Goal: Task Accomplishment & Management: Use online tool/utility

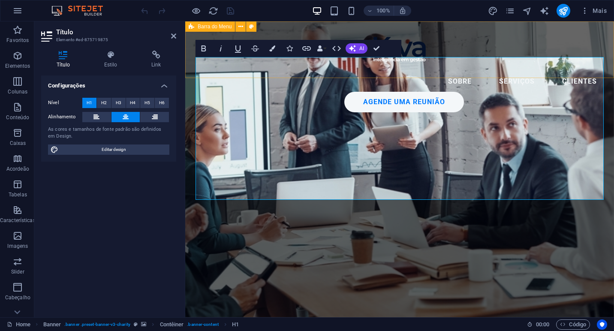
click at [178, 38] on aside "Título Elemento #ed-875719875 Título Estilo Link Configurações Nível H1 H2 H3 H…" at bounding box center [109, 169] width 151 height 296
click at [175, 36] on icon at bounding box center [173, 36] width 5 height 7
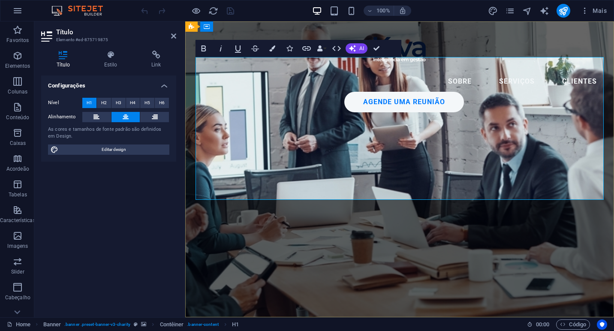
drag, startPoint x: 457, startPoint y: 115, endPoint x: 459, endPoint y: 142, distance: 27.1
click at [111, 60] on h4 "Estilo" at bounding box center [112, 60] width 47 height 18
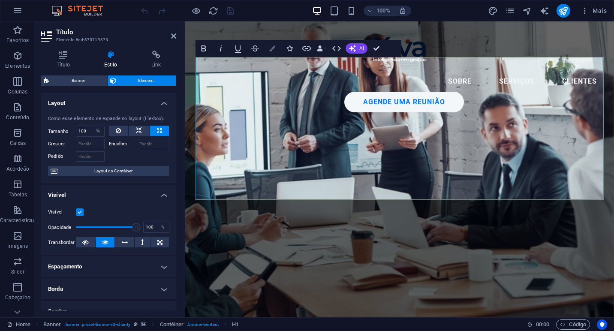
click at [269, 48] on icon "button" at bounding box center [272, 48] width 6 height 6
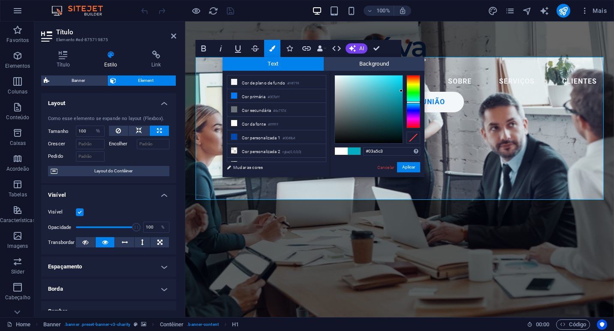
drag, startPoint x: 418, startPoint y: 97, endPoint x: 418, endPoint y: 103, distance: 5.2
click at [418, 103] on div at bounding box center [414, 102] width 14 height 2
drag, startPoint x: 401, startPoint y: 91, endPoint x: 397, endPoint y: 72, distance: 19.2
click at [397, 72] on div "#13daff Formatos suportados #0852ed rgb(8, 82, 237) rgba(8, 82, 237, 90%) hsv(2…" at bounding box center [377, 186] width 95 height 231
click at [408, 167] on button "Aplicar" at bounding box center [408, 167] width 23 height 10
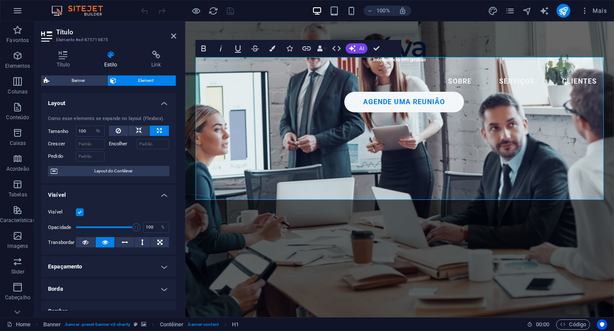
click at [395, 169] on div "Arraste aqui para substituir o conteúdo existente. Pressione “Ctrl” se quiser c…" at bounding box center [399, 169] width 429 height 296
click at [275, 52] on button "Colors" at bounding box center [272, 48] width 16 height 17
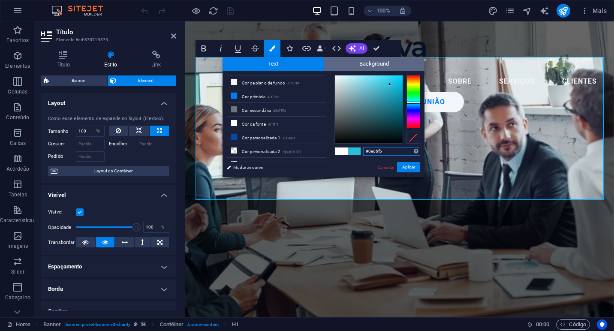
type input "#00d7ff"
drag, startPoint x: 383, startPoint y: 106, endPoint x: 437, endPoint y: 53, distance: 75.9
click at [437, 53] on body "[DOMAIN_NAME] Home Favoritos Elementos Colunas Conteúdo Caixas Acordeão Tabelas…" at bounding box center [307, 165] width 614 height 331
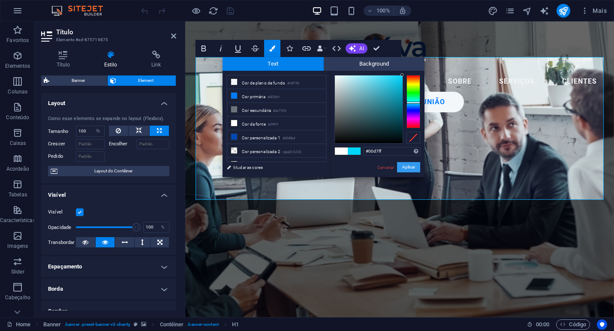
click at [411, 165] on button "Aplicar" at bounding box center [408, 167] width 23 height 10
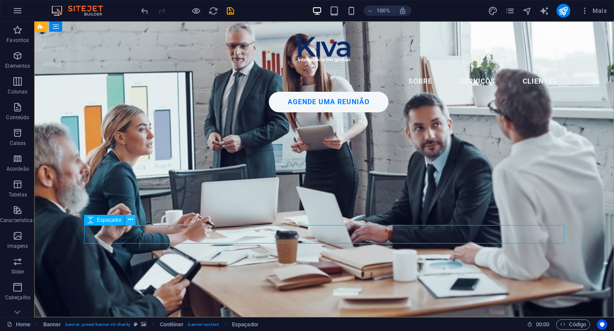
click at [131, 223] on icon at bounding box center [130, 219] width 5 height 9
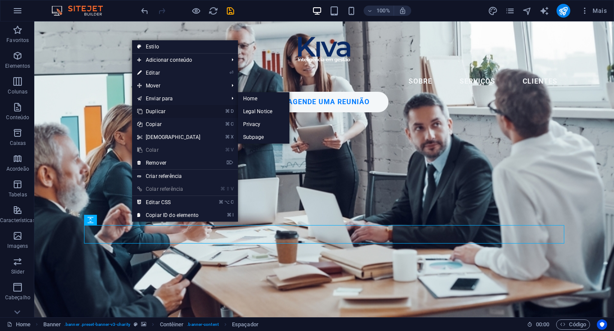
click at [167, 110] on link "⌘ D Duplicar" at bounding box center [169, 111] width 74 height 13
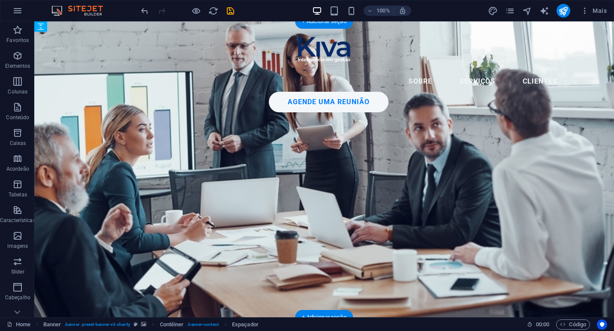
drag, startPoint x: 147, startPoint y: 252, endPoint x: 117, endPoint y: 94, distance: 161.5
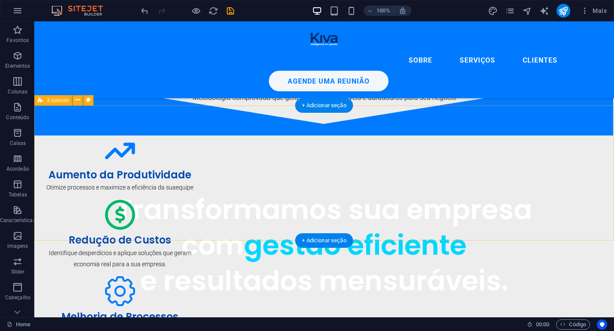
scroll to position [273, 0]
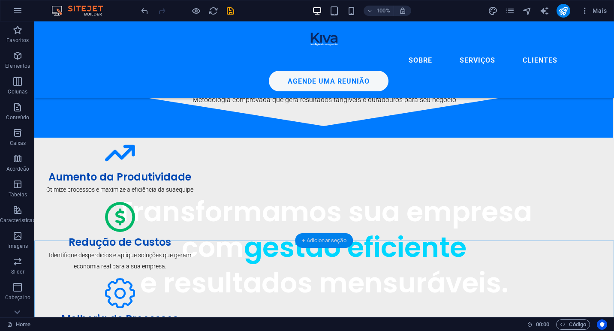
click at [309, 236] on div "+ Adicionar seção" at bounding box center [324, 240] width 58 height 15
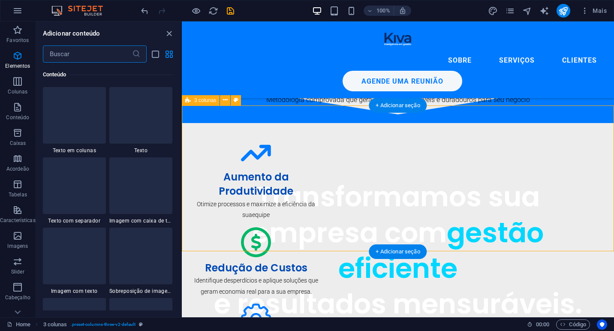
scroll to position [1501, 0]
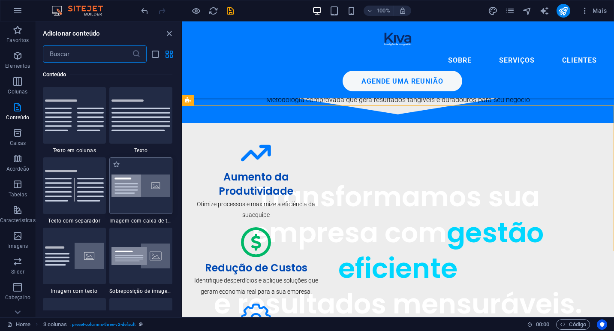
click at [135, 189] on img at bounding box center [141, 186] width 59 height 22
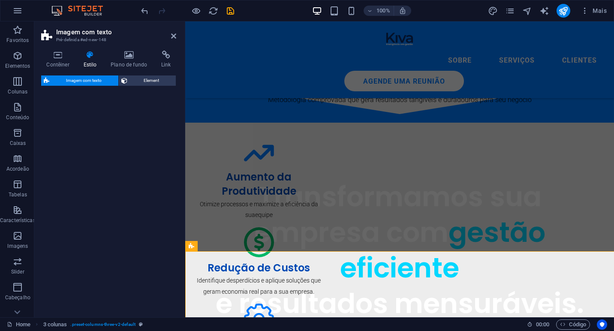
select select "rem"
select select "px"
select select "preset-text-with-image-v4-boxed"
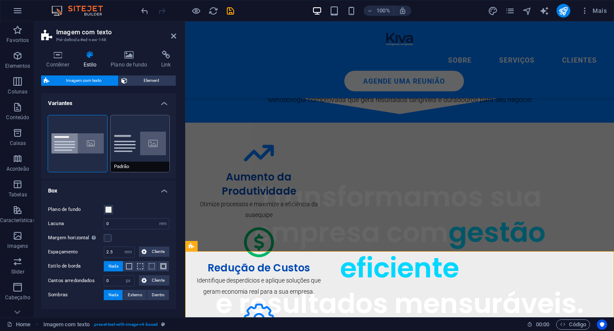
click at [140, 134] on button "Padrão" at bounding box center [140, 143] width 59 height 57
type input "2"
type input "0"
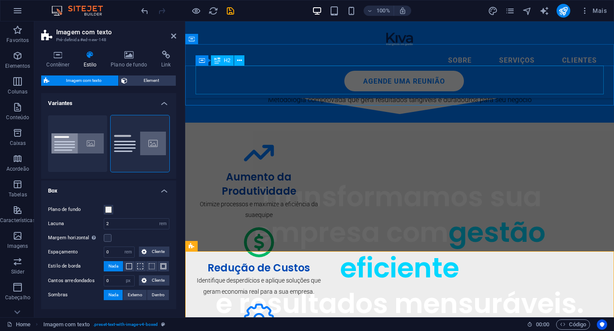
scroll to position [0, 0]
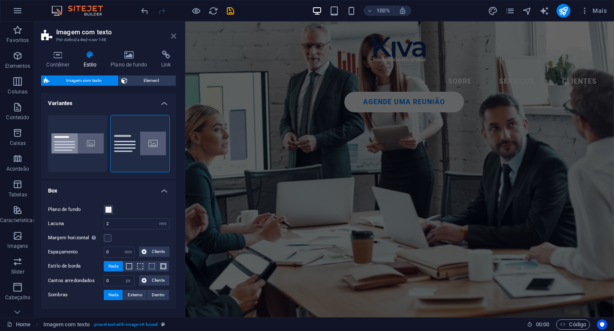
click at [173, 36] on icon at bounding box center [173, 36] width 5 height 7
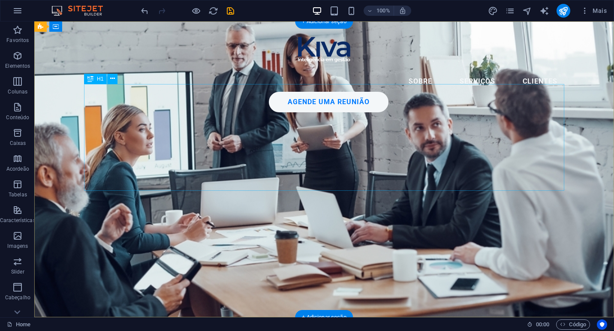
select select "%"
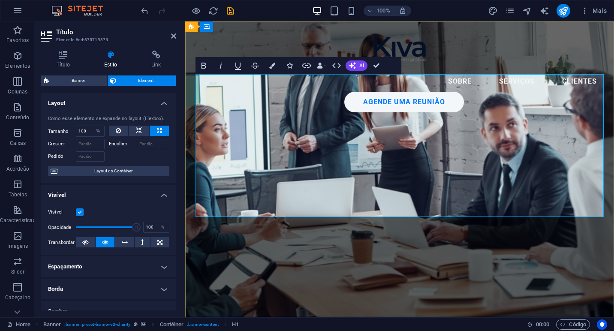
drag, startPoint x: 457, startPoint y: 123, endPoint x: 461, endPoint y: 162, distance: 39.2
click at [277, 66] on button "Colors" at bounding box center [272, 65] width 16 height 17
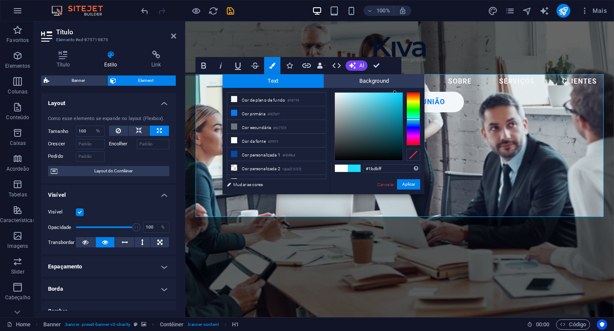
drag, startPoint x: 402, startPoint y: 92, endPoint x: 395, endPoint y: 91, distance: 7.5
click at [395, 91] on div at bounding box center [394, 92] width 3 height 3
click at [412, 121] on div at bounding box center [414, 121] width 14 height 2
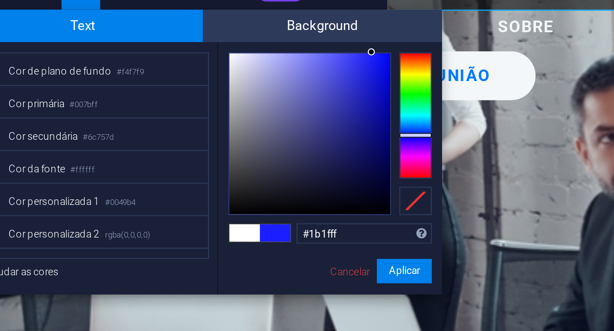
drag, startPoint x: 413, startPoint y: 121, endPoint x: 414, endPoint y: 127, distance: 6.1
click at [414, 127] on div at bounding box center [414, 127] width 14 height 2
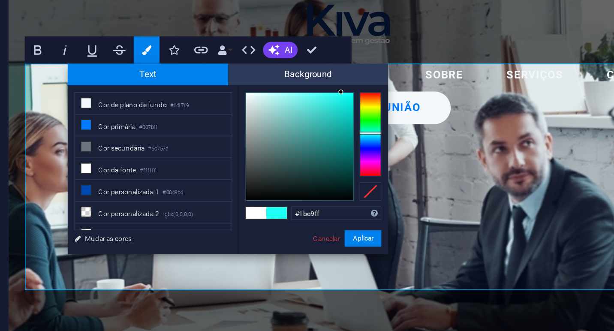
type input "#1bddff"
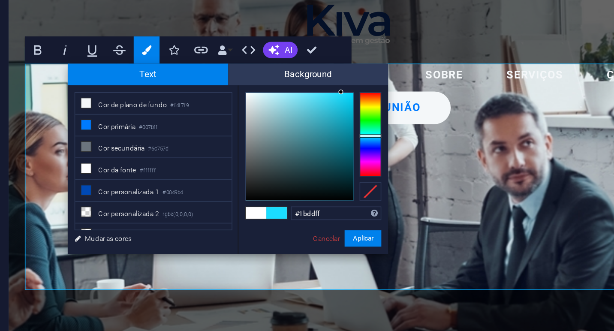
click at [417, 120] on div at bounding box center [414, 118] width 14 height 53
click at [385, 184] on link "Cancelar" at bounding box center [386, 184] width 18 height 6
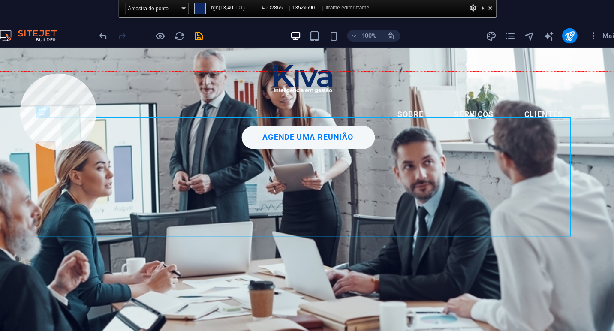
click at [122, 66] on div at bounding box center [324, 212] width 580 height 296
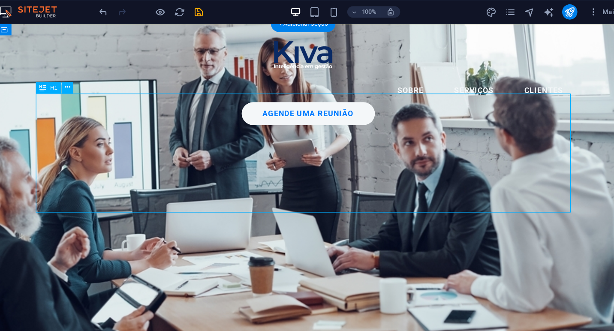
select select "%"
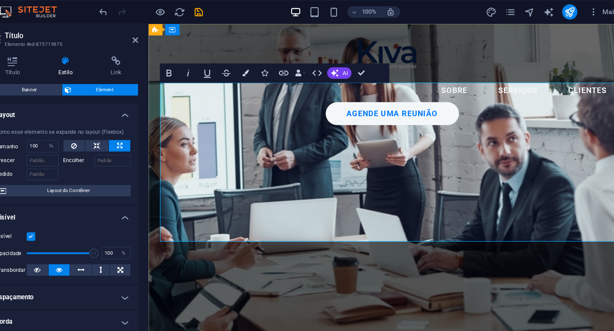
drag, startPoint x: 417, startPoint y: 132, endPoint x: 419, endPoint y: 166, distance: 33.9
click at [104, 51] on icon at bounding box center [111, 55] width 44 height 9
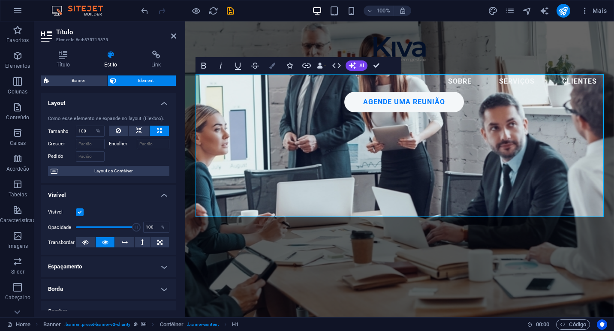
click at [275, 65] on icon "button" at bounding box center [272, 66] width 6 height 6
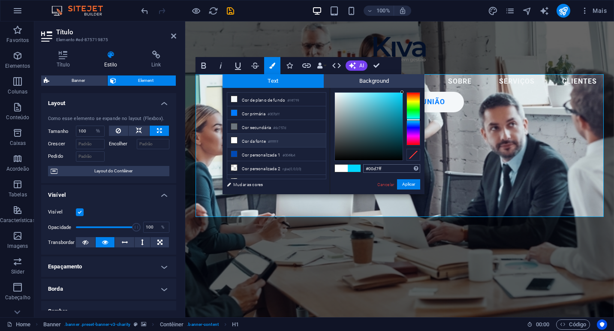
click at [384, 169] on input "#00d7ff" at bounding box center [391, 168] width 57 height 9
type input "#0d2865"
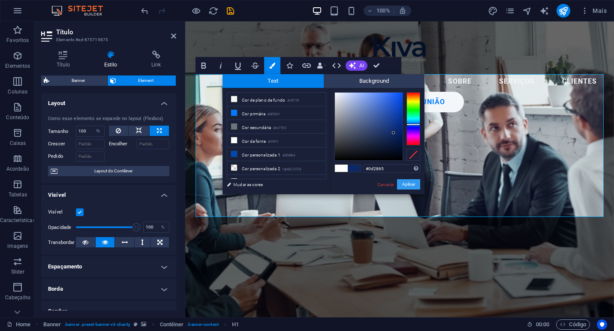
click at [413, 185] on button "Aplicar" at bounding box center [408, 184] width 23 height 10
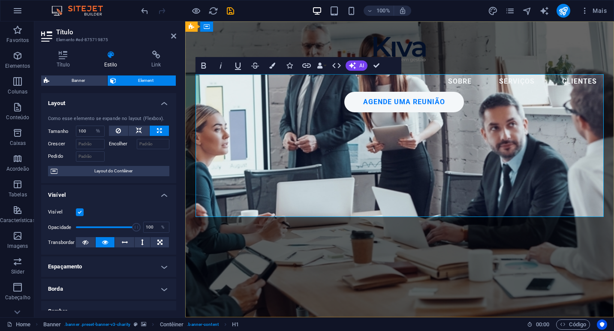
click at [173, 35] on icon at bounding box center [173, 36] width 5 height 7
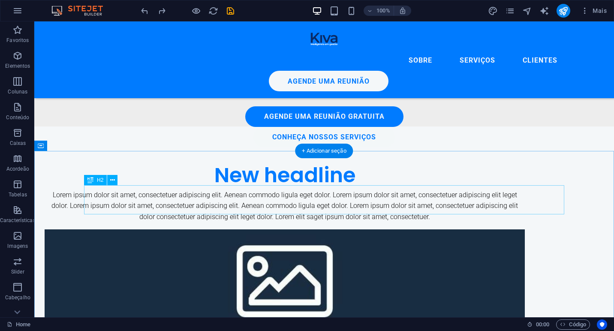
scroll to position [534, 0]
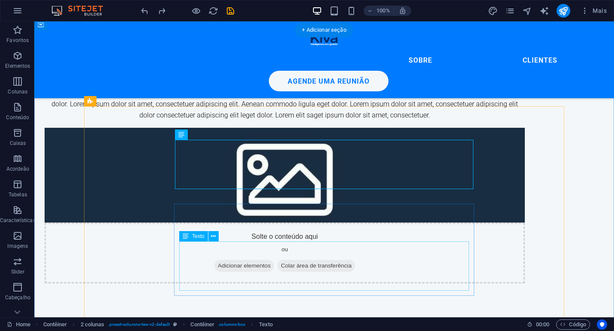
scroll to position [647, 0]
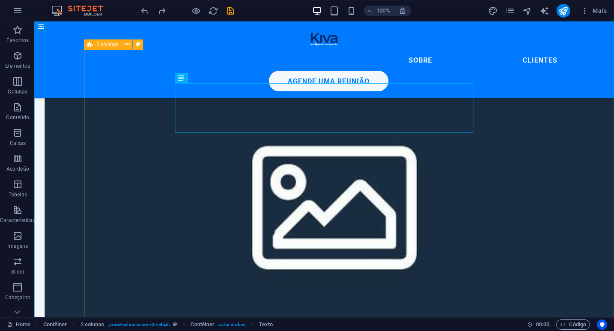
scroll to position [704, 0]
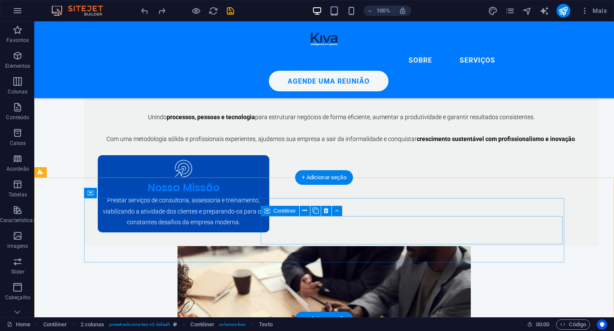
scroll to position [2562, 0]
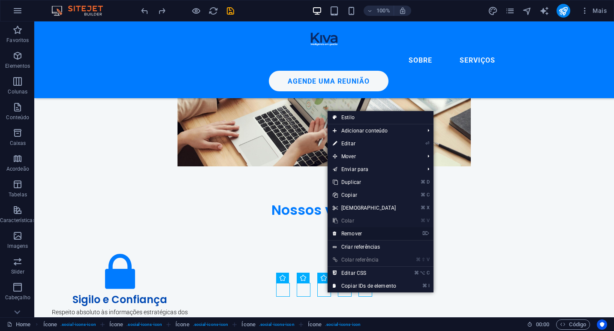
click at [368, 234] on link "⌦ Remover" at bounding box center [365, 233] width 74 height 13
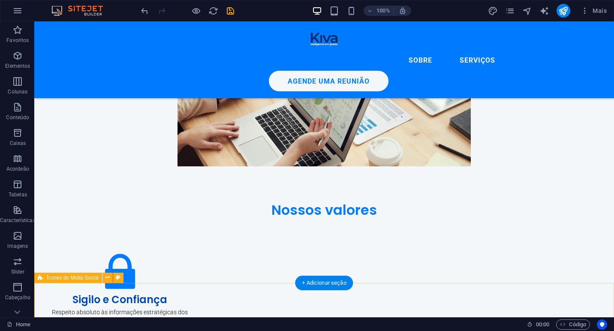
click at [109, 277] on icon at bounding box center [107, 277] width 5 height 9
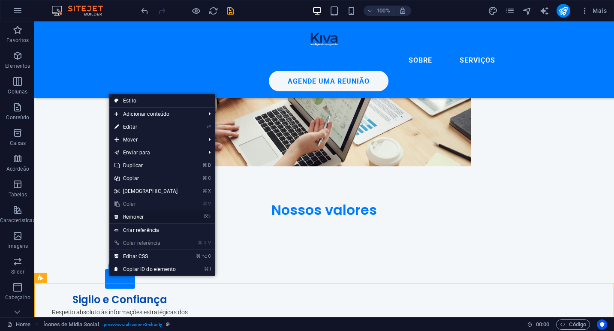
click at [142, 220] on link "⌦ Remover" at bounding box center [146, 217] width 74 height 13
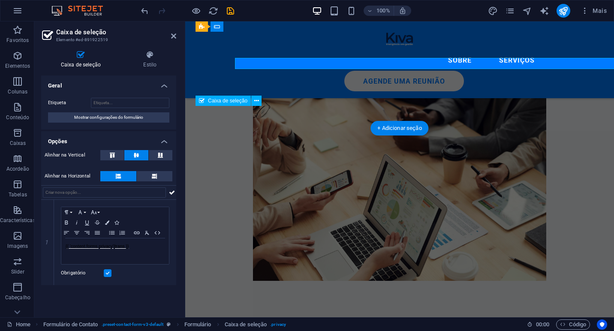
scroll to position [2576, 0]
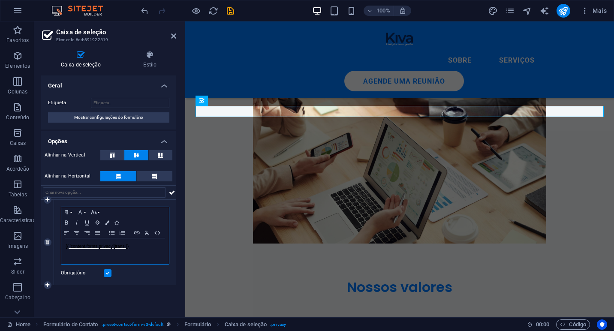
click at [80, 254] on div "{{ 'content.forms.privacy'|trans }}" at bounding box center [115, 252] width 108 height 26
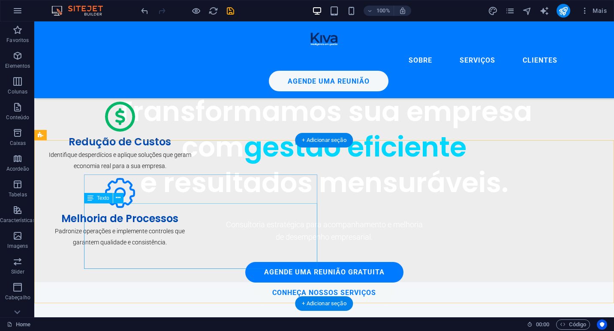
scroll to position [383, 0]
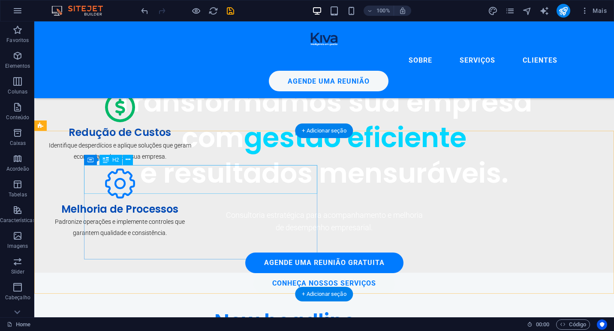
click at [213, 307] on div "New headline" at bounding box center [285, 321] width 481 height 29
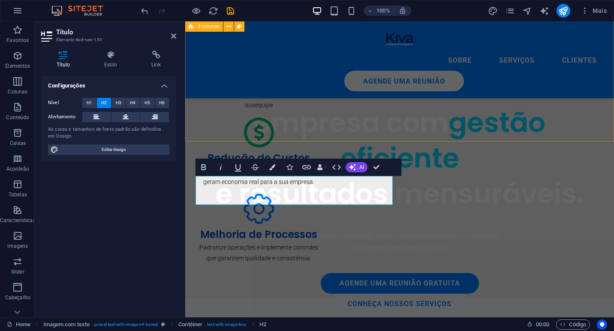
click at [330, 79] on div "Aumento da Produtividade Otimize processos e maximize a eficiência da sua equip…" at bounding box center [399, 147] width 429 height 302
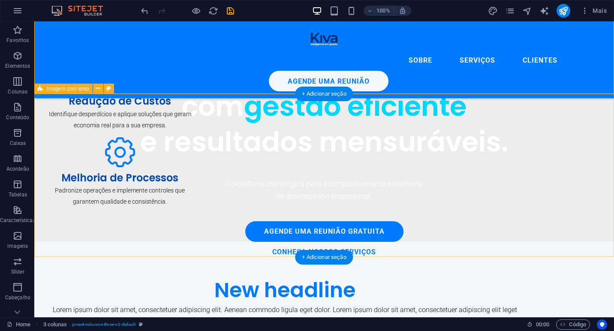
scroll to position [420, 0]
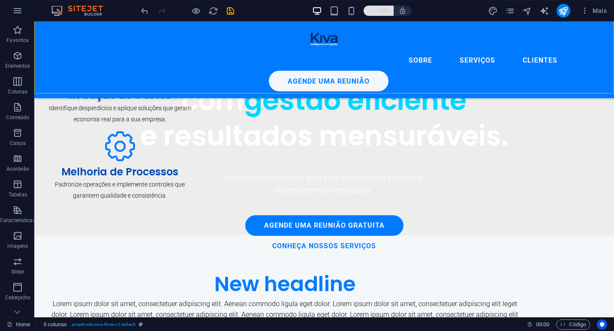
click at [374, 13] on span "100%" at bounding box center [378, 11] width 23 height 10
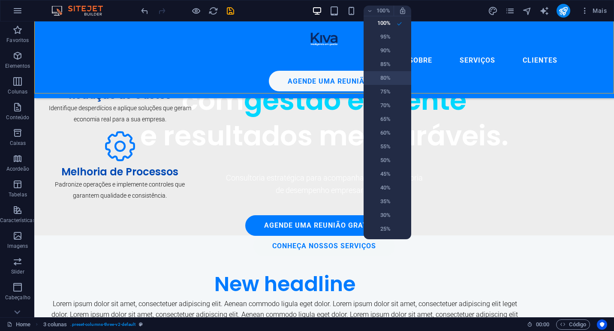
click at [389, 83] on li "80%" at bounding box center [388, 78] width 48 height 14
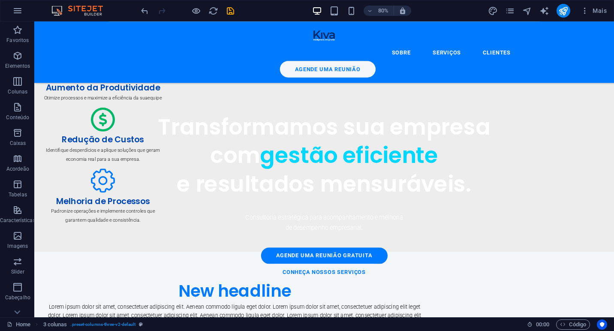
scroll to position [494, 0]
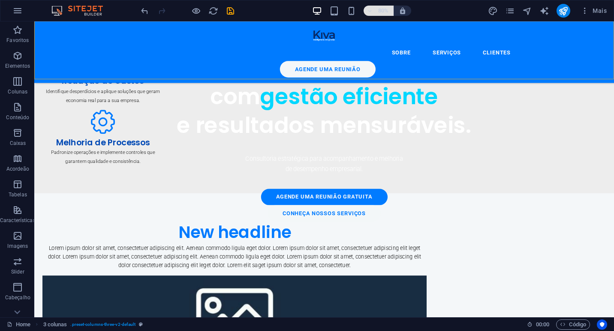
click at [388, 8] on h6 "80%" at bounding box center [384, 11] width 14 height 10
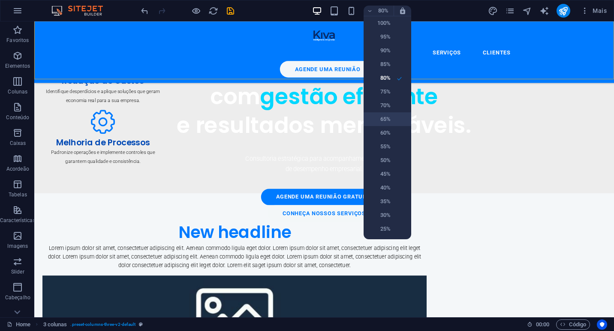
click at [383, 121] on h6 "65%" at bounding box center [380, 119] width 22 height 10
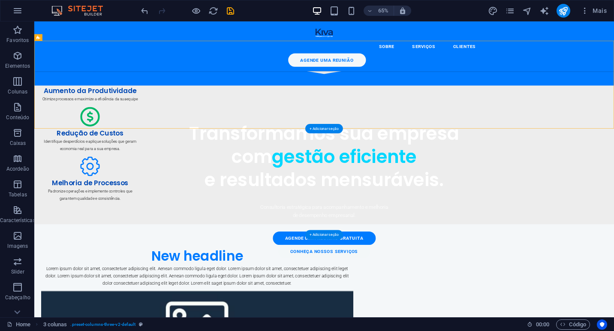
scroll to position [490, 0]
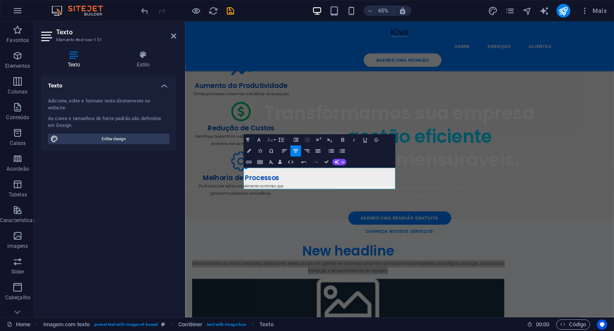
click at [269, 142] on icon "button" at bounding box center [270, 139] width 7 height 7
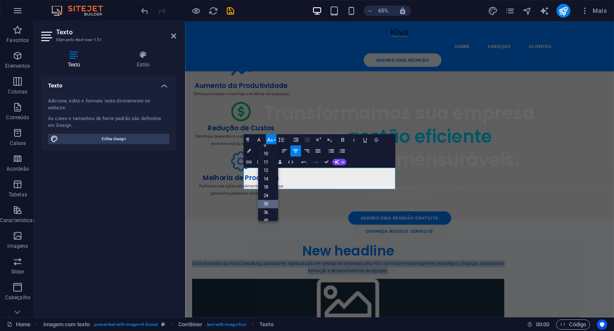
click at [269, 207] on link "30" at bounding box center [268, 204] width 20 height 9
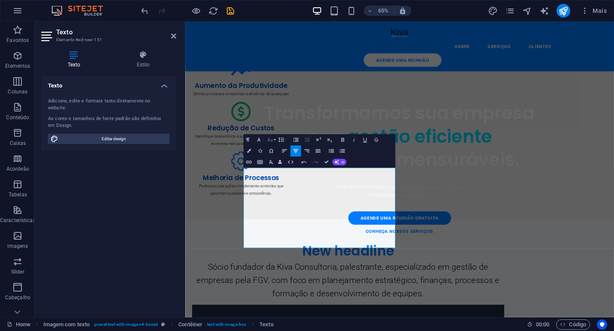
click at [270, 142] on icon "button" at bounding box center [270, 140] width 6 height 4
click at [268, 157] on link "18" at bounding box center [268, 156] width 20 height 9
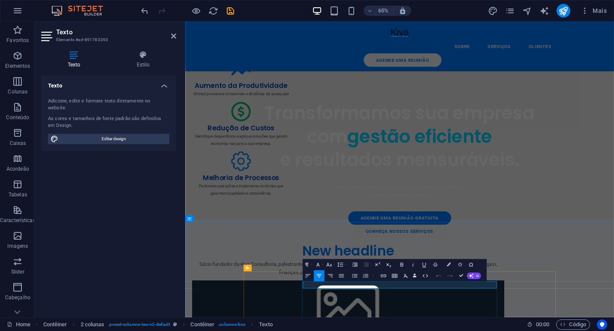
click at [330, 266] on icon "button" at bounding box center [329, 264] width 7 height 7
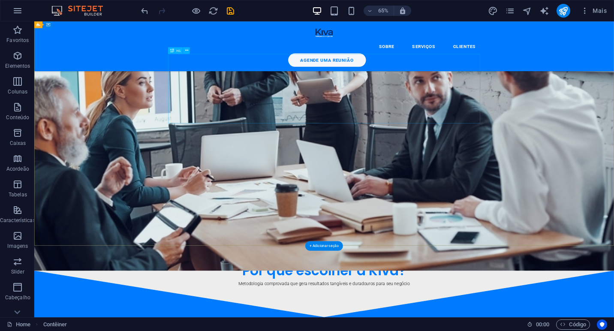
scroll to position [100, 0]
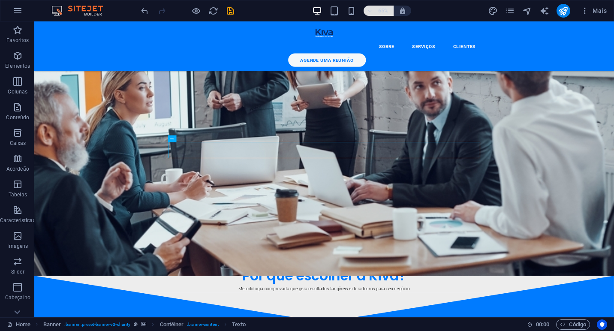
click at [371, 10] on icon "button" at bounding box center [370, 11] width 6 height 6
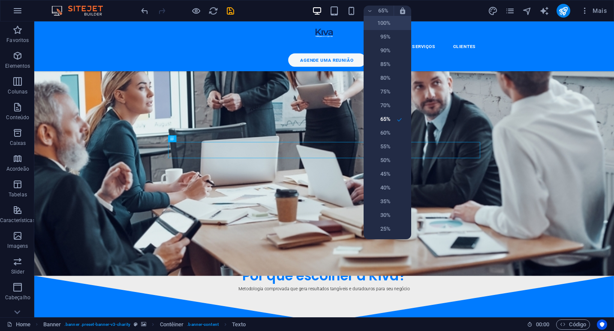
click at [379, 21] on h6 "100%" at bounding box center [380, 23] width 22 height 10
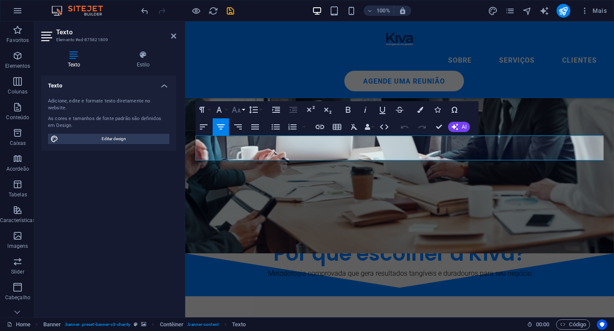
click at [240, 113] on icon "button" at bounding box center [236, 110] width 10 height 10
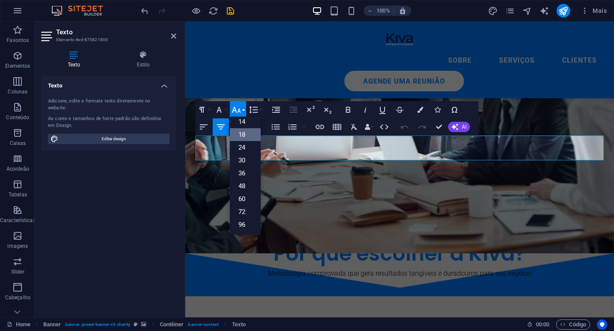
scroll to position [69, 0]
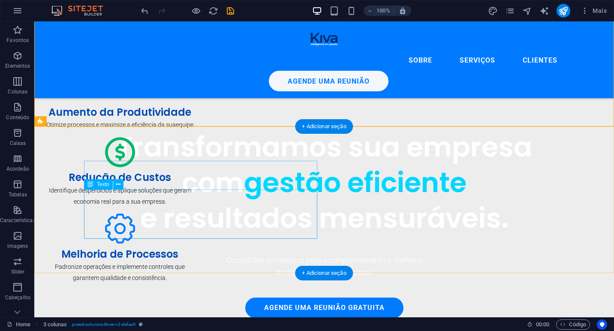
scroll to position [411, 0]
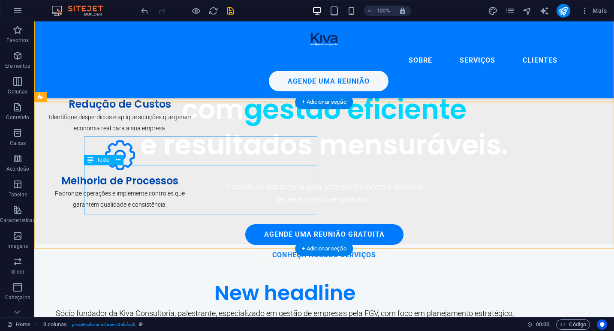
click at [162, 308] on div "Sócio fundador da Kiva Consultoria, palestrante, especializado em gestão de emp…" at bounding box center [285, 320] width 481 height 25
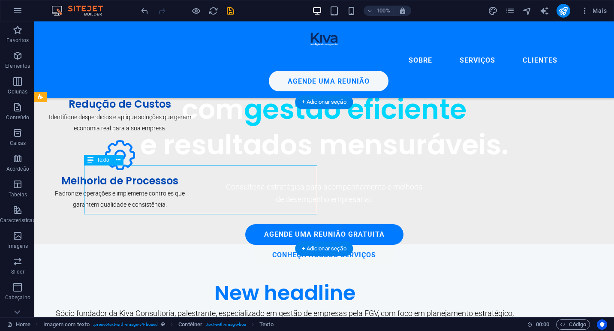
click at [162, 308] on div "Sócio fundador da Kiva Consultoria, palestrante, especializado em gestão de emp…" at bounding box center [285, 320] width 481 height 25
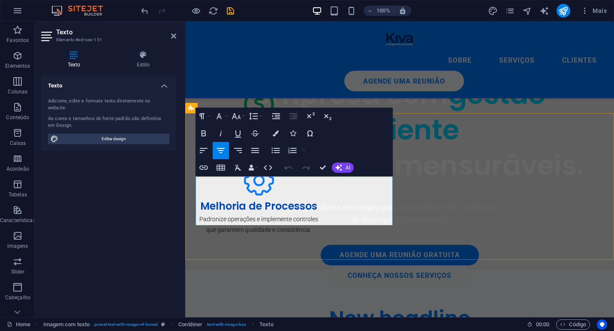
click at [235, 118] on icon "button" at bounding box center [236, 116] width 10 height 10
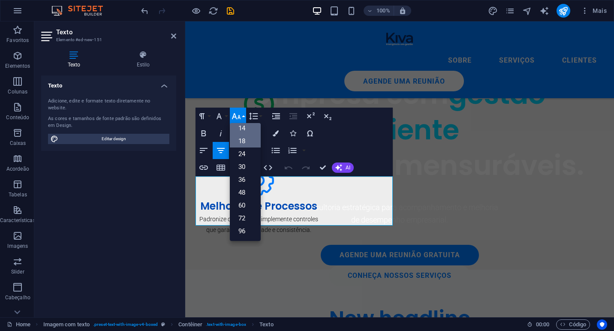
scroll to position [69, 0]
click at [251, 140] on link "18" at bounding box center [245, 141] width 31 height 13
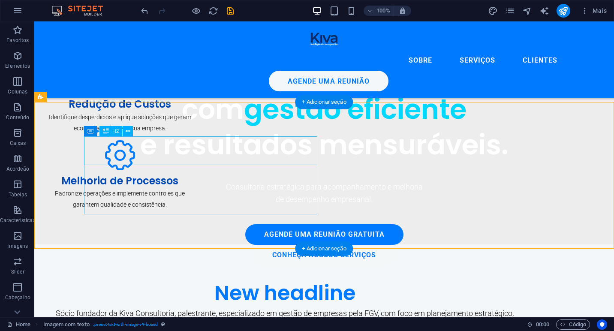
click at [210, 279] on div "New headline" at bounding box center [285, 293] width 481 height 29
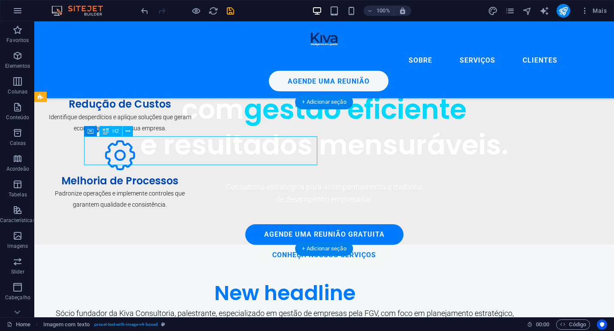
click at [210, 279] on div "New headline" at bounding box center [285, 293] width 481 height 29
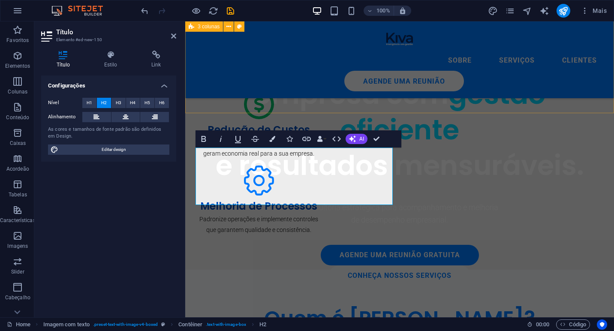
click at [332, 90] on div "Aumento da Produtividade Otimize processos e maximize a eficiência da sua equip…" at bounding box center [399, 118] width 429 height 302
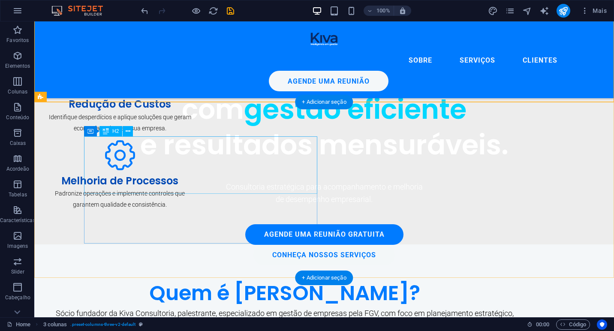
click at [182, 279] on div "Quem é [PERSON_NAME]?" at bounding box center [285, 293] width 481 height 29
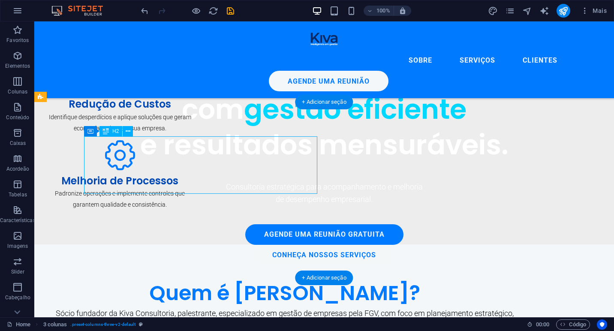
click at [182, 279] on div "Quem é [PERSON_NAME]?" at bounding box center [285, 293] width 481 height 29
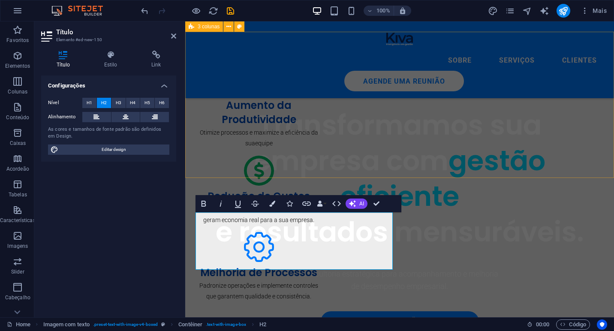
scroll to position [343, 0]
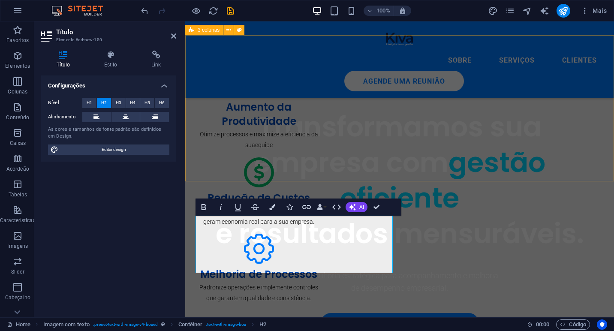
click at [303, 156] on div "Aumento da Produtividade Otimize processos e maximize a eficiência da sua equip…" at bounding box center [399, 187] width 429 height 302
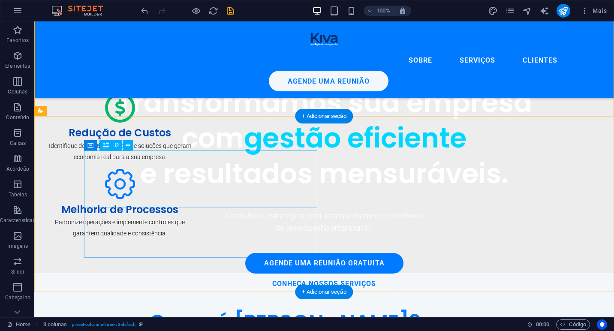
scroll to position [399, 0]
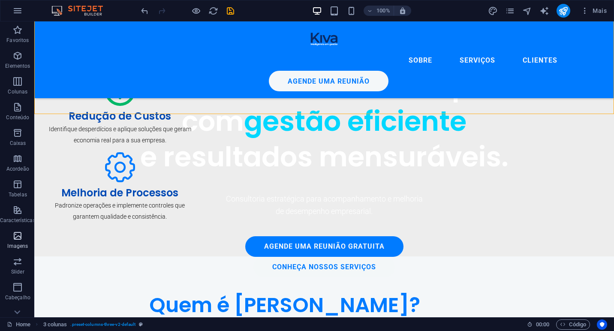
click at [22, 236] on icon "button" at bounding box center [17, 236] width 10 height 10
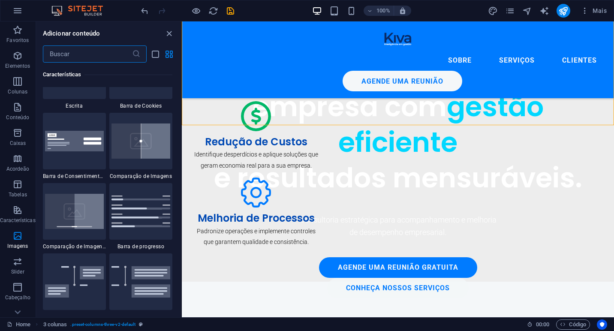
scroll to position [4351, 0]
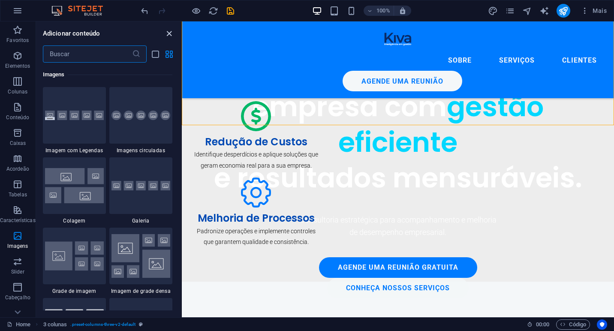
click at [168, 33] on icon "close panel" at bounding box center [169, 34] width 10 height 10
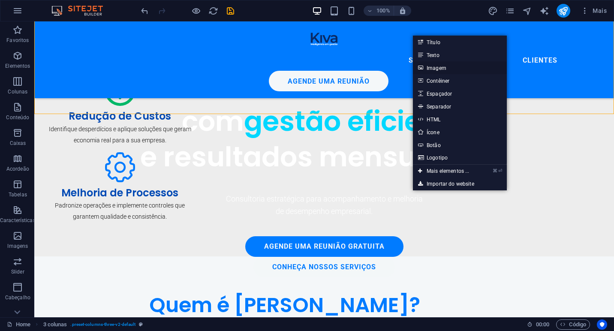
click at [452, 65] on link "Imagem" at bounding box center [460, 67] width 94 height 13
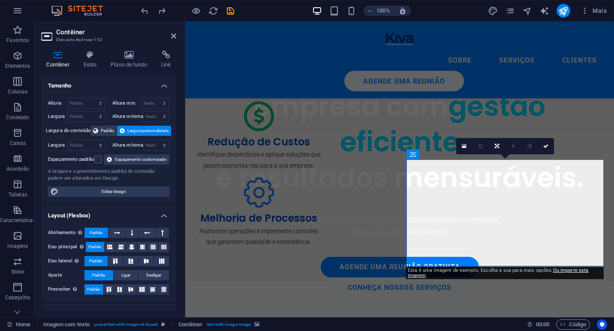
click at [120, 55] on icon at bounding box center [129, 55] width 47 height 9
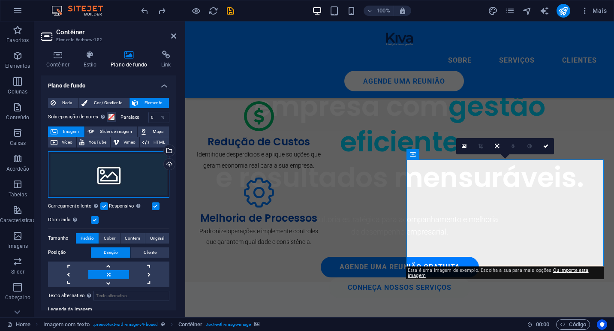
click at [105, 174] on div "Arraste os arquivos aqui, clique para escolher os arquivos ou selecione os arqu…" at bounding box center [108, 174] width 121 height 46
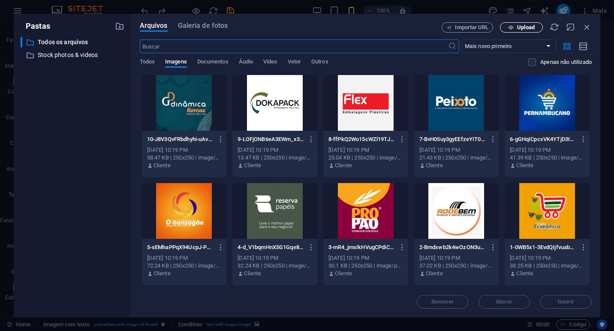
click at [511, 26] on icon "button" at bounding box center [511, 28] width 6 height 6
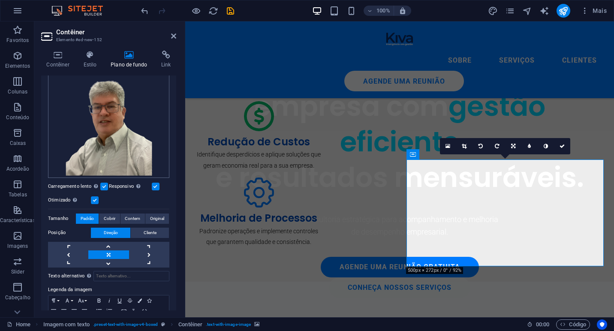
scroll to position [97, 0]
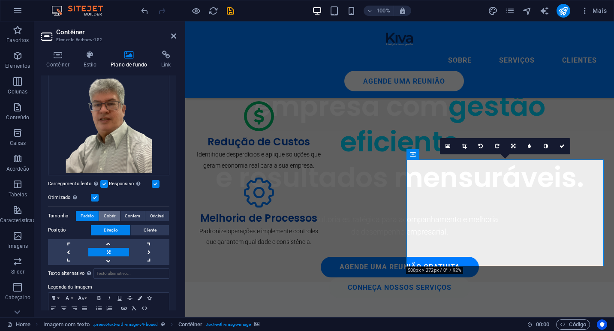
click at [112, 214] on span "Cobrir" at bounding box center [110, 216] width 12 height 10
click at [136, 216] on span "Contem" at bounding box center [132, 216] width 15 height 10
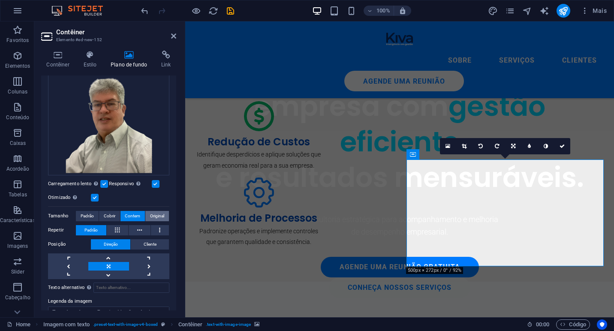
click at [158, 215] on span "Original" at bounding box center [157, 216] width 14 height 10
click at [134, 218] on span "Contem" at bounding box center [132, 216] width 15 height 10
click at [581, 107] on div "Aumento da Produtividade Otimize processos e maximize a eficiência da sua equip…" at bounding box center [399, 130] width 429 height 302
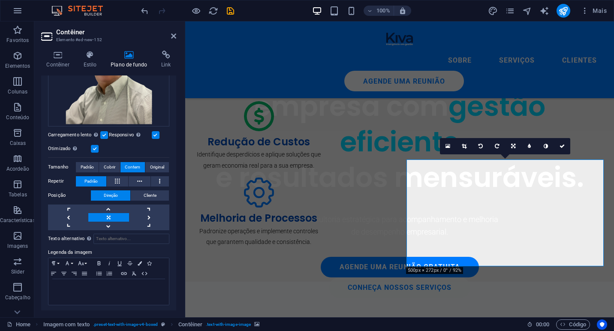
scroll to position [0, 0]
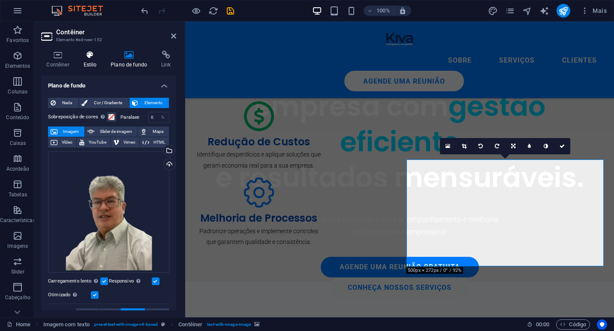
click at [88, 58] on icon at bounding box center [90, 55] width 24 height 9
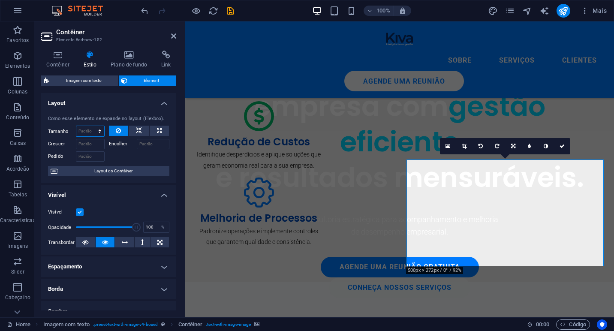
click at [90, 131] on select "Padrão automático px % 1/1 1/2 1/3 1/4 1/5 1/6 1/7 1/8 1/9 1/10" at bounding box center [90, 131] width 28 height 10
click at [76, 126] on select "Padrão automático px % 1/1 1/2 1/3 1/4 1/5 1/6 1/7 1/8 1/9 1/10" at bounding box center [90, 131] width 28 height 10
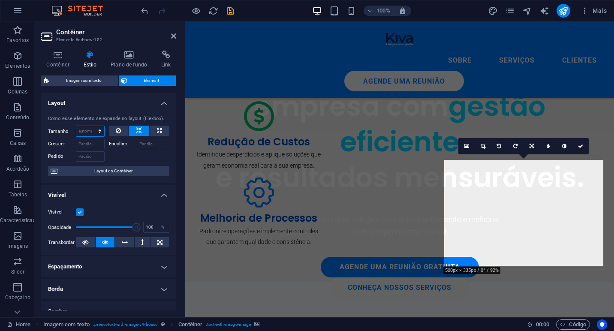
click at [92, 136] on select "Padrão automático px % 1/1 1/2 1/3 1/4 1/5 1/6 1/7 1/8 1/9 1/10" at bounding box center [90, 131] width 28 height 10
select select "px"
click at [91, 126] on select "Padrão automático px % 1/1 1/2 1/3 1/4 1/5 1/6 1/7 1/8 1/9 1/10" at bounding box center [90, 131] width 28 height 10
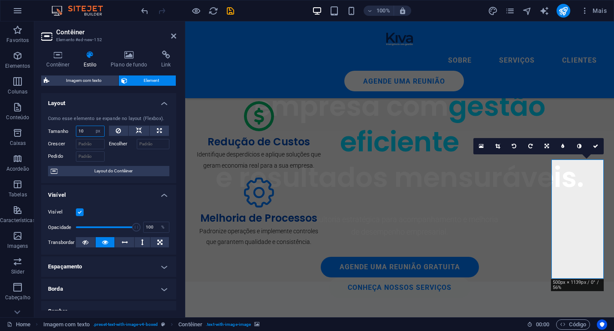
type input "1"
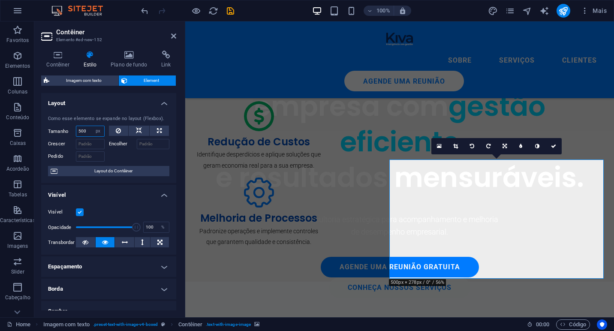
drag, startPoint x: 89, startPoint y: 133, endPoint x: 67, endPoint y: 133, distance: 21.9
click at [67, 133] on div "Tamanho 500 Padrão automático px % 1/1 1/2 1/3 1/4 1/5 1/6 1/7 1/8 1/9 1/10" at bounding box center [76, 131] width 57 height 11
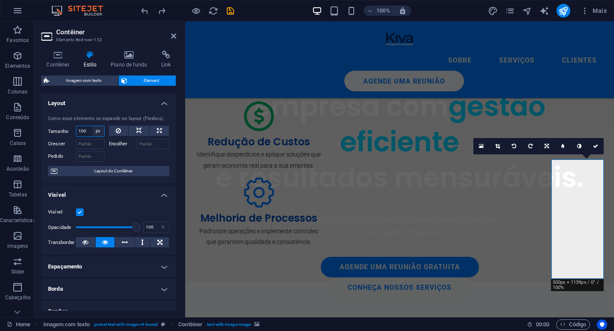
type input "100"
click at [98, 133] on select "Padrão automático px % 1/1 1/2 1/3 1/4 1/5 1/6 1/7 1/8 1/9 1/10" at bounding box center [98, 131] width 12 height 10
select select "60al4dh7aa8"
click at [92, 126] on select "Padrão automático px % 1/1 1/2 1/3 1/4 1/5 1/6 1/7 1/8 1/9 1/10" at bounding box center [98, 131] width 12 height 10
select select "DISABLED_OPTION_VALUE"
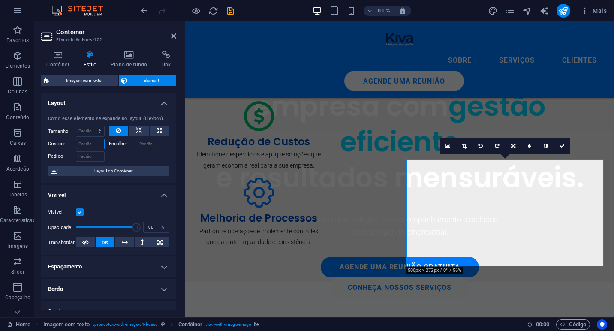
click at [81, 148] on input "Crescer" at bounding box center [90, 144] width 29 height 10
click at [90, 146] on input "Crescer" at bounding box center [90, 144] width 29 height 10
click at [143, 132] on button at bounding box center [139, 131] width 21 height 10
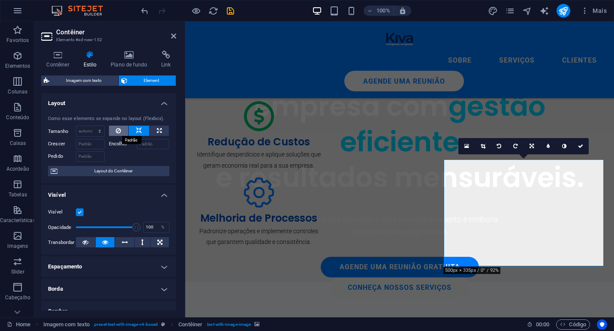
click at [119, 132] on icon at bounding box center [118, 131] width 5 height 10
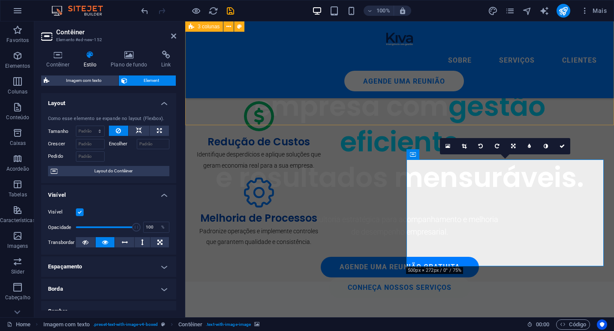
click at [447, 117] on div "Aumento da Produtividade Otimize processos e maximize a eficiência da sua equip…" at bounding box center [399, 130] width 429 height 302
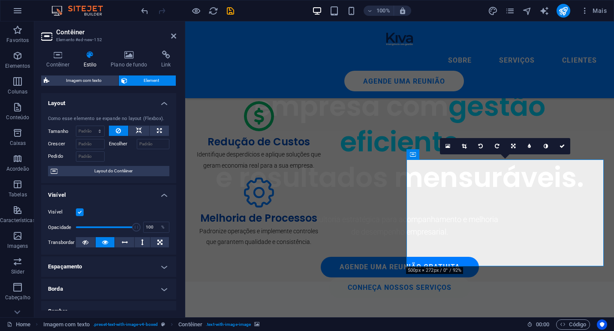
click at [137, 57] on icon at bounding box center [129, 55] width 47 height 9
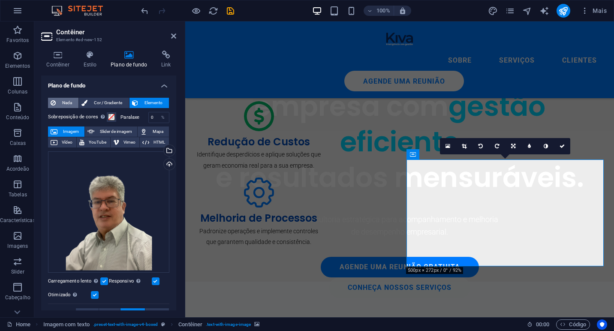
click at [63, 104] on span "Nada" at bounding box center [67, 103] width 18 height 10
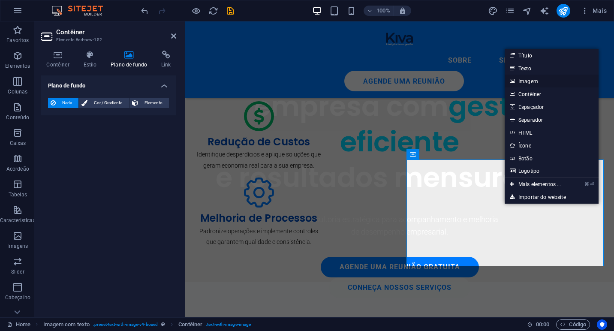
click at [528, 79] on link "Imagem" at bounding box center [552, 81] width 94 height 13
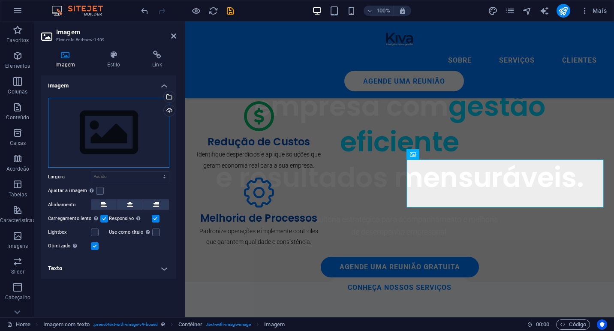
click at [104, 122] on div "Arraste os arquivos aqui, clique para escolher os arquivos ou selecione os arqu…" at bounding box center [108, 133] width 121 height 70
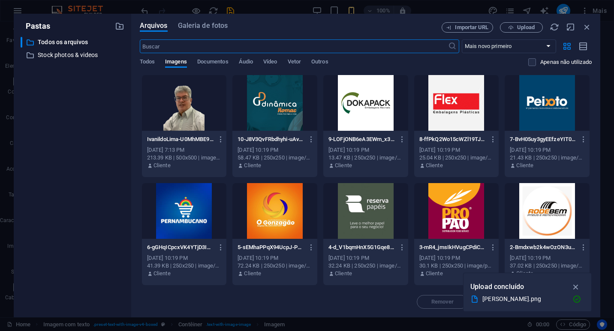
click at [193, 101] on div at bounding box center [184, 103] width 85 height 56
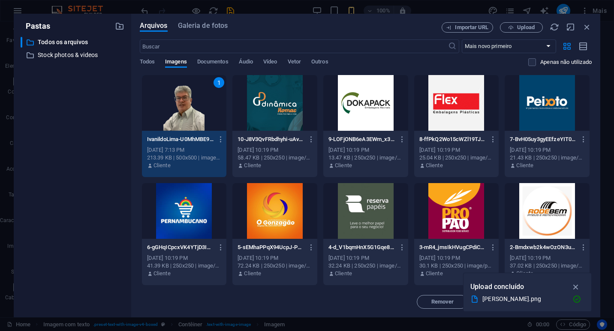
click at [193, 101] on div "1" at bounding box center [184, 103] width 85 height 56
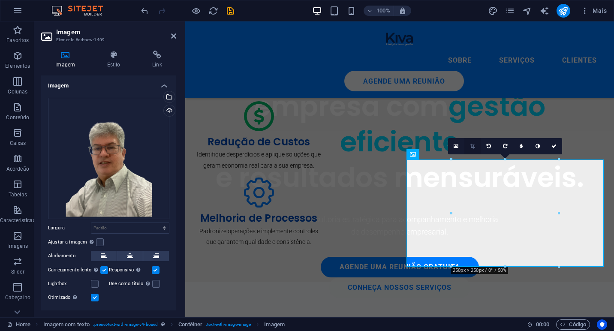
click at [471, 150] on link at bounding box center [473, 146] width 16 height 16
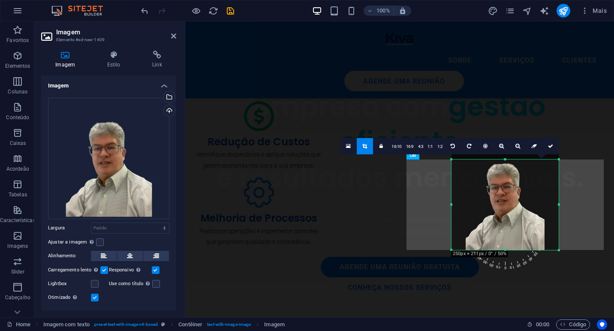
drag, startPoint x: 504, startPoint y: 160, endPoint x: 505, endPoint y: 177, distance: 16.7
click at [505, 177] on div "180 170 160 150 140 130 120 110 100 90 80 70 60 50 40 30 20 10 0 -10 -20 -30 -4…" at bounding box center [505, 205] width 107 height 91
click at [397, 148] on link "16:10" at bounding box center [397, 147] width 15 height 16
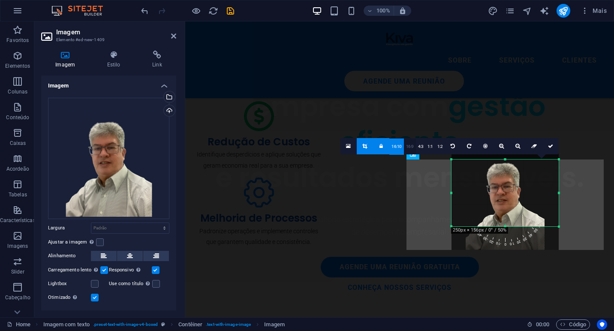
click at [408, 146] on link "16:9" at bounding box center [410, 147] width 12 height 16
click at [383, 148] on icon at bounding box center [381, 146] width 3 height 5
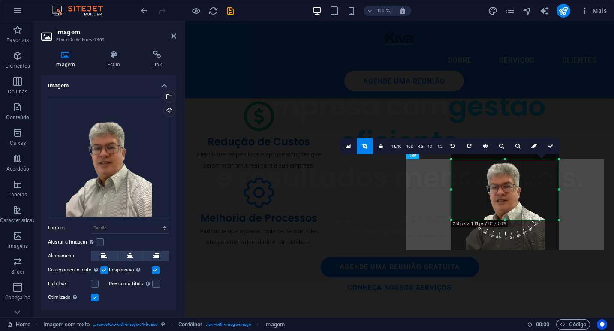
click at [371, 147] on link at bounding box center [365, 146] width 16 height 16
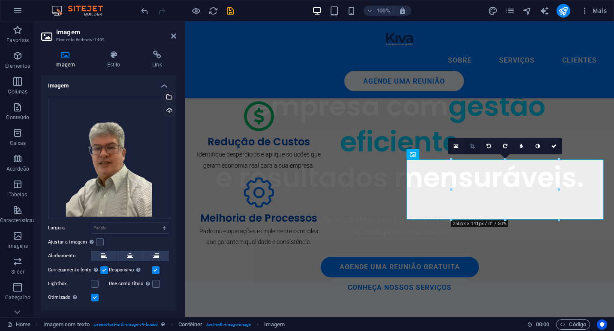
click at [475, 149] on link at bounding box center [473, 146] width 16 height 16
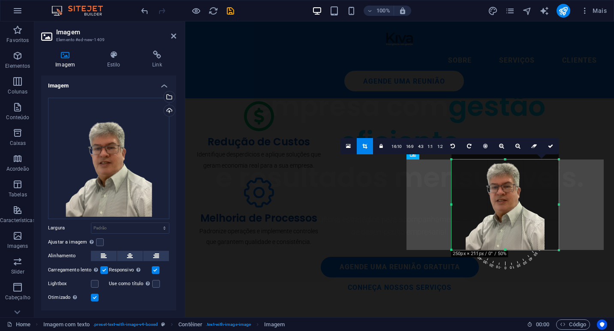
drag, startPoint x: 507, startPoint y: 220, endPoint x: 507, endPoint y: 251, distance: 30.5
click at [507, 251] on div at bounding box center [505, 250] width 107 height 3
click at [551, 147] on icon at bounding box center [550, 146] width 5 height 5
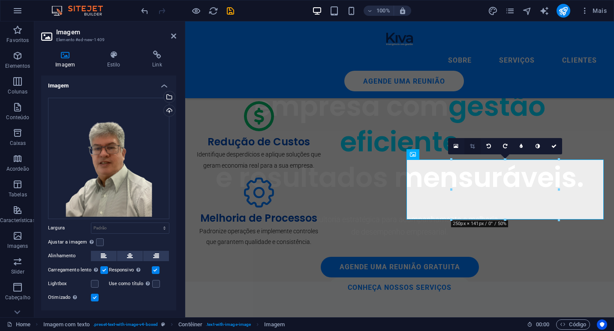
click at [471, 144] on icon at bounding box center [472, 146] width 5 height 5
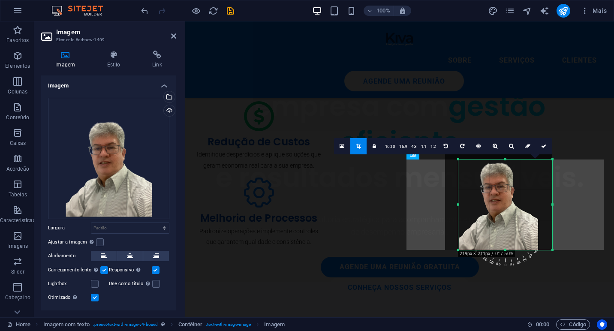
drag, startPoint x: 451, startPoint y: 204, endPoint x: 464, endPoint y: 205, distance: 13.3
click at [465, 204] on div "180 170 160 150 140 130 120 110 100 90 80 70 60 50 40 30 20 10 0 -10 -20 -30 -4…" at bounding box center [506, 205] width 94 height 91
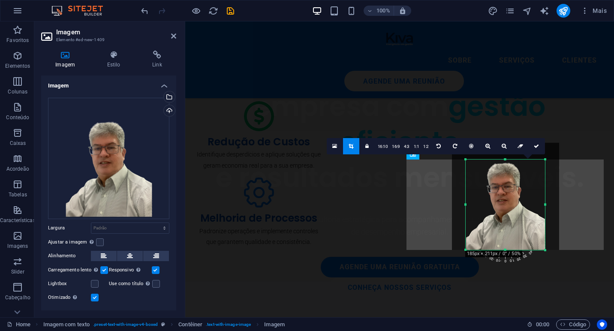
drag, startPoint x: 553, startPoint y: 205, endPoint x: 539, endPoint y: 205, distance: 14.2
click at [539, 205] on div "180 170 160 150 140 130 120 110 100 90 80 70 60 50 40 30 20 10 0 -10 -20 -30 -4…" at bounding box center [505, 205] width 79 height 91
click at [536, 146] on icon at bounding box center [536, 146] width 5 height 5
type input "185"
select select "px"
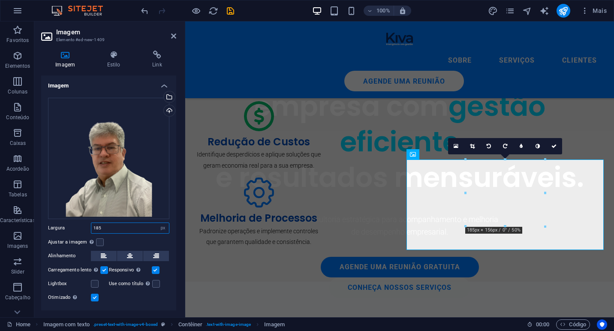
click at [108, 223] on input "185" at bounding box center [130, 228] width 78 height 10
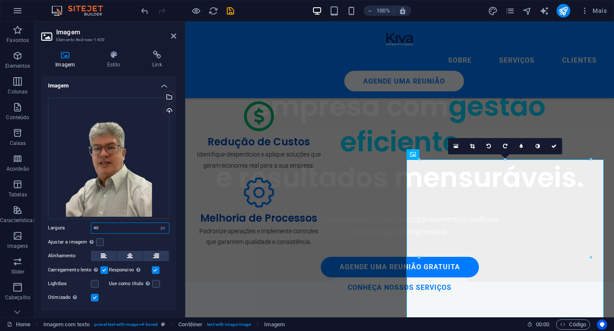
type input "4"
type input "3"
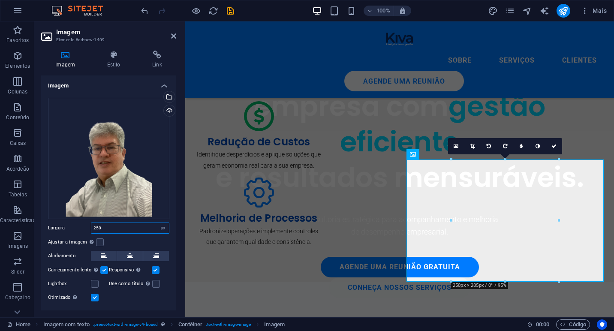
type input "250"
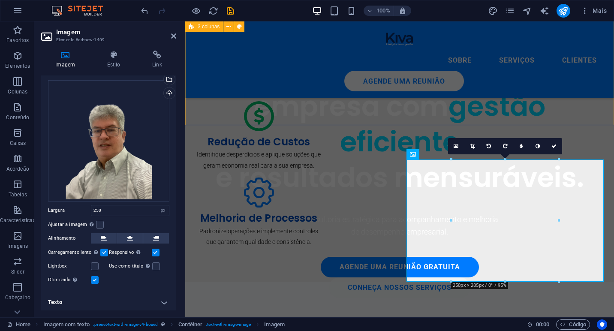
click at [383, 108] on div "Aumento da Produtividade Otimize processos e maximize a eficiência da sua equip…" at bounding box center [399, 130] width 429 height 302
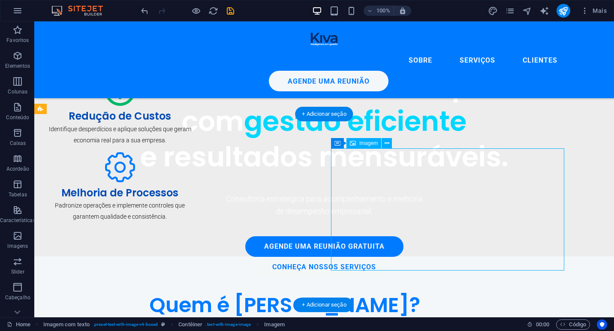
select select "px"
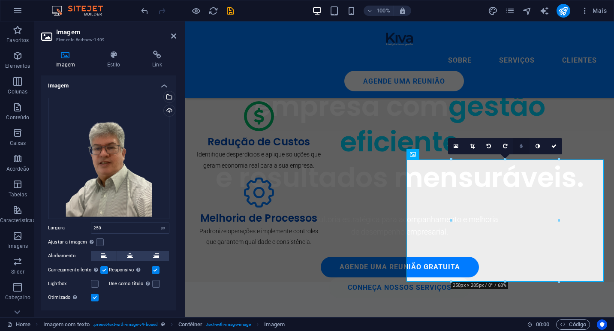
click at [522, 148] on icon at bounding box center [521, 146] width 3 height 5
click at [519, 148] on link at bounding box center [515, 146] width 16 height 16
click at [554, 146] on icon at bounding box center [554, 146] width 5 height 5
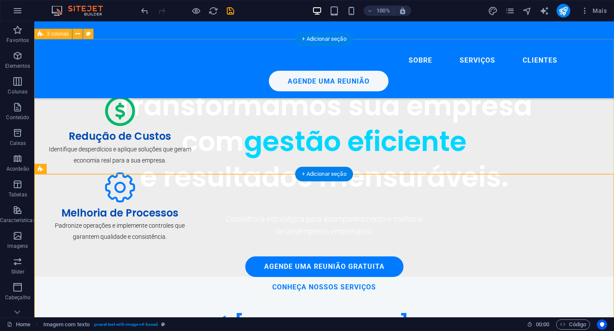
scroll to position [409, 0]
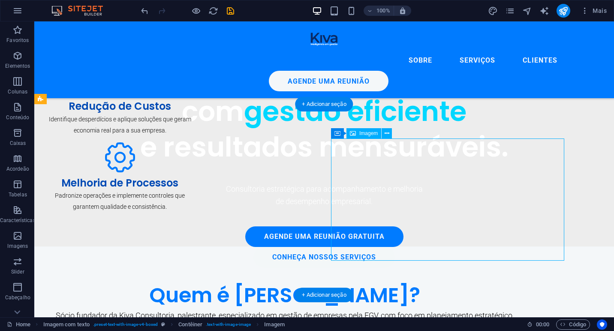
select select "px"
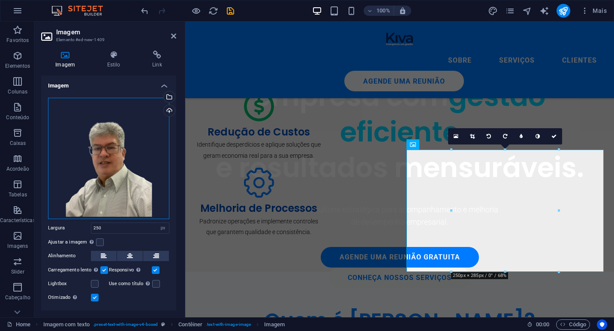
click at [85, 175] on div "Arraste os arquivos aqui, clique para escolher os arquivos ou selecione os arqu…" at bounding box center [108, 158] width 121 height 121
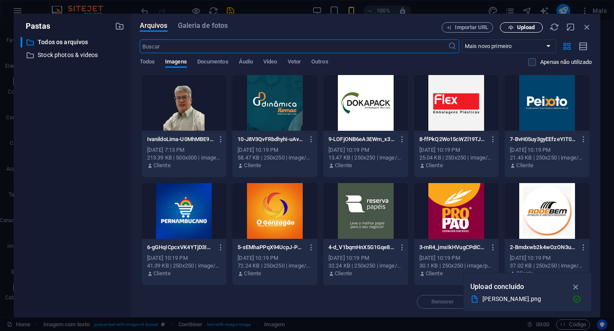
click at [518, 25] on span "Upload" at bounding box center [526, 27] width 18 height 5
click at [585, 27] on icon "button" at bounding box center [587, 26] width 9 height 9
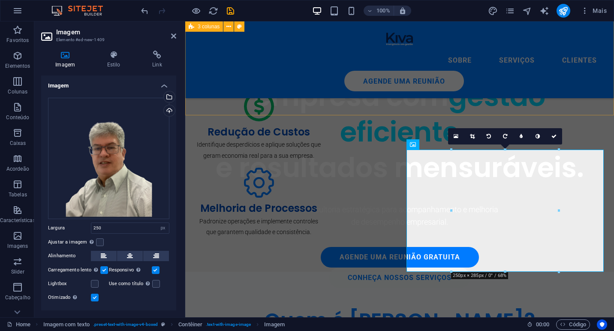
click at [578, 91] on div "Aumento da Produtividade Otimize processos e maximize a eficiência da sua equip…" at bounding box center [399, 121] width 429 height 302
